Goal: Find specific page/section: Find specific page/section

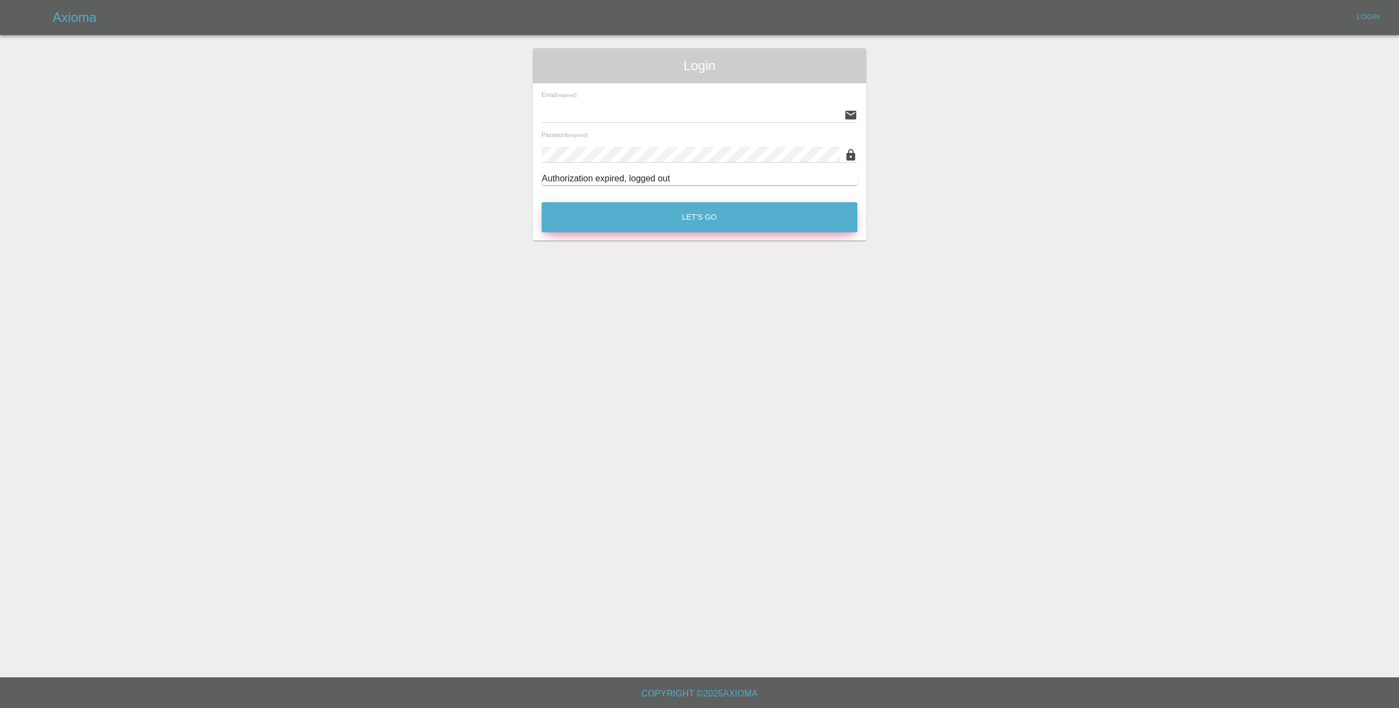
type input "[EMAIL_ADDRESS][DOMAIN_NAME]"
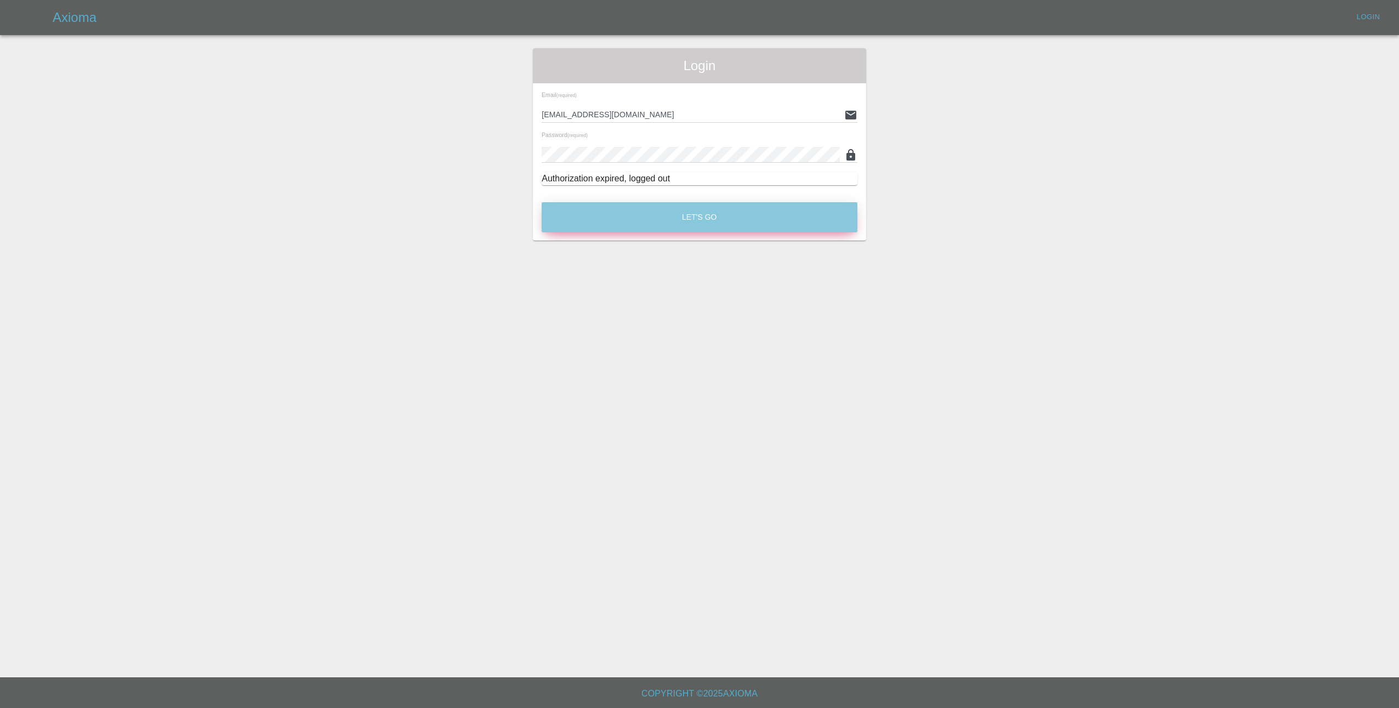
click at [680, 223] on button "Let's Go" at bounding box center [699, 217] width 316 height 30
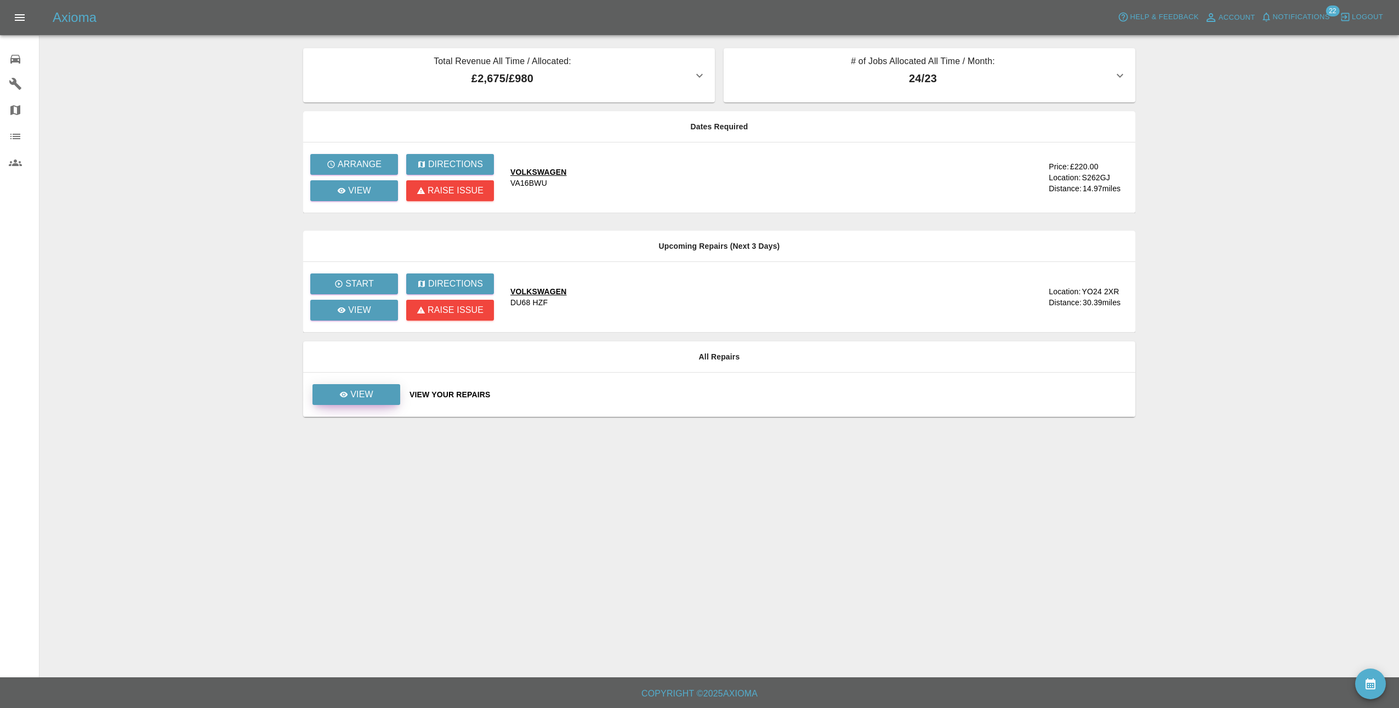
click at [368, 395] on p "View" at bounding box center [361, 394] width 23 height 13
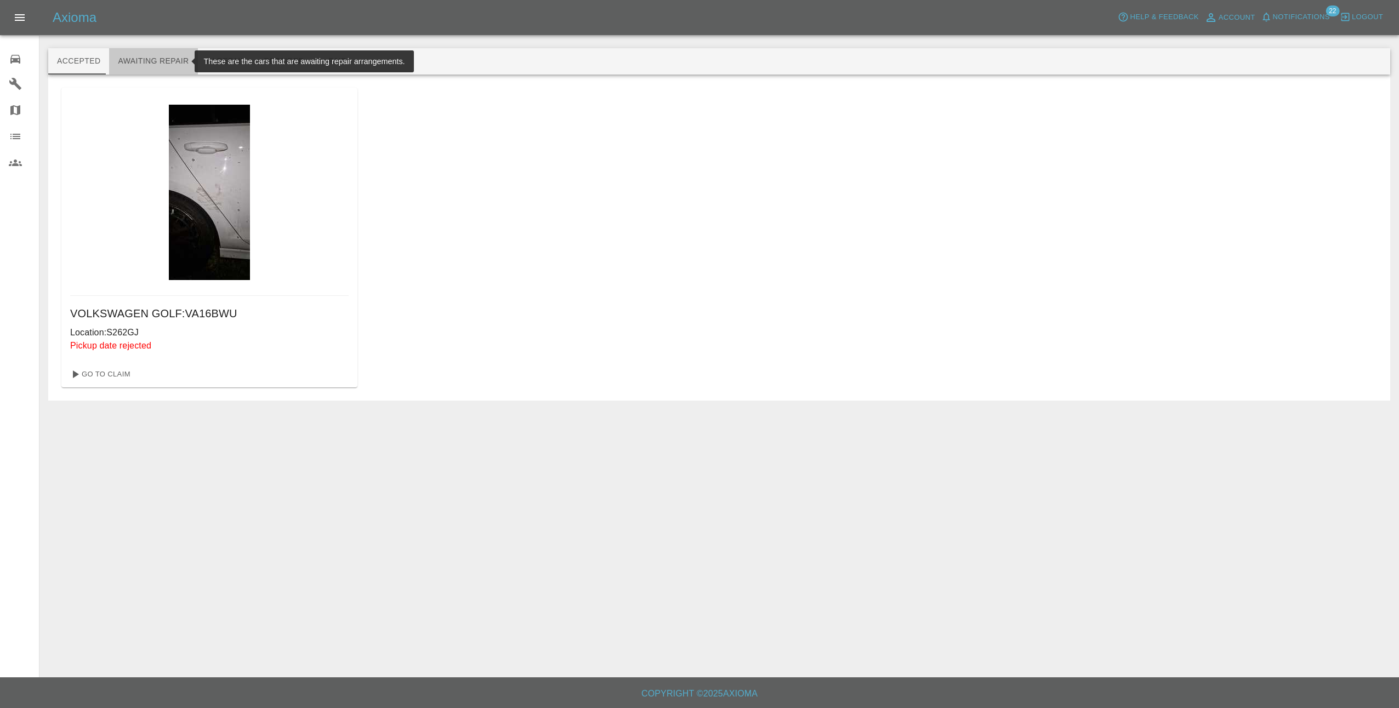
click at [155, 59] on button "Awaiting Repair" at bounding box center [153, 61] width 88 height 26
